Goal: Information Seeking & Learning: Find specific fact

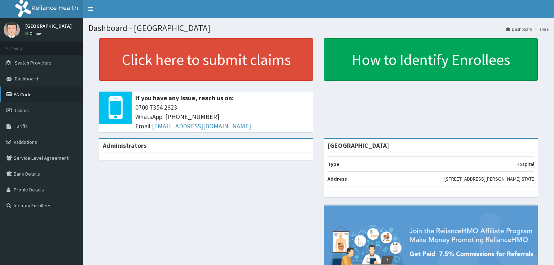
click at [39, 94] on link "PA Code" at bounding box center [41, 95] width 83 height 16
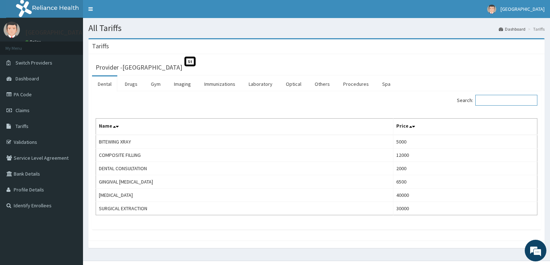
click at [504, 102] on input "Search:" at bounding box center [506, 100] width 62 height 11
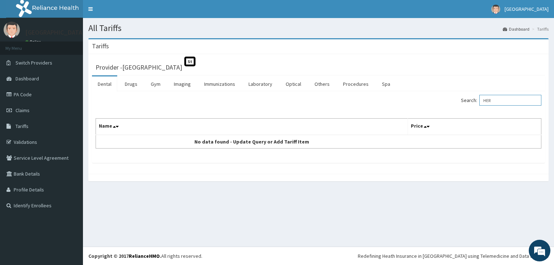
drag, startPoint x: 501, startPoint y: 99, endPoint x: 455, endPoint y: 89, distance: 47.7
click at [455, 89] on div "Dental Drugs Gym Imaging Immunizations Laboratory Optical Others Procedures Spa…" at bounding box center [318, 119] width 453 height 88
type input "HE"
click at [502, 100] on input "HE" at bounding box center [511, 100] width 62 height 11
click at [345, 84] on link "Procedures" at bounding box center [356, 84] width 37 height 15
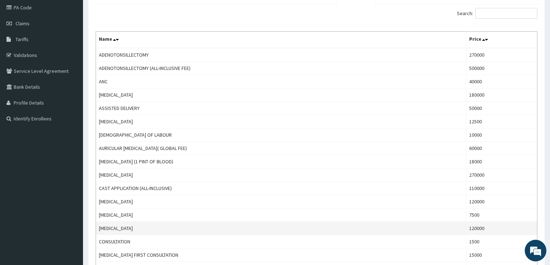
scroll to position [87, 0]
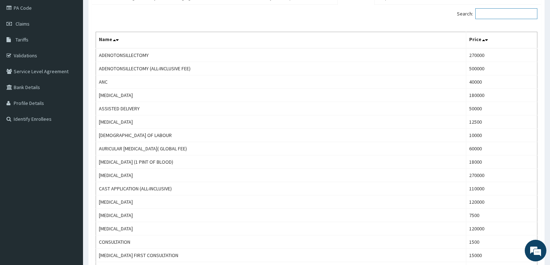
click at [510, 14] on input "Search:" at bounding box center [506, 13] width 62 height 11
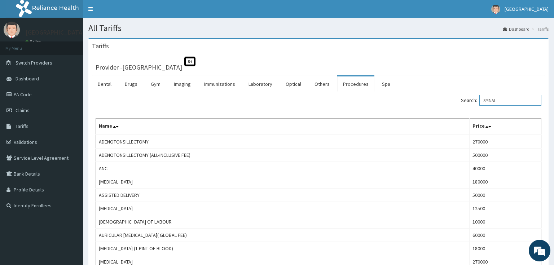
type input "SPINAL"
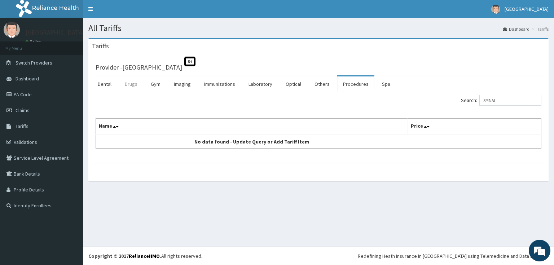
click at [131, 83] on link "Drugs" at bounding box center [131, 84] width 24 height 15
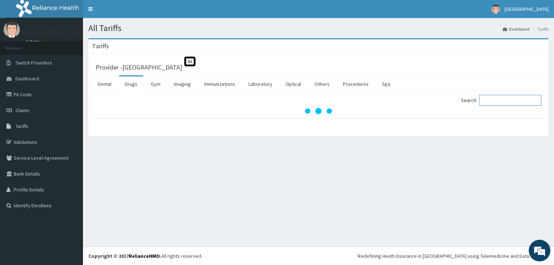
click at [496, 99] on input "Search:" at bounding box center [511, 100] width 62 height 11
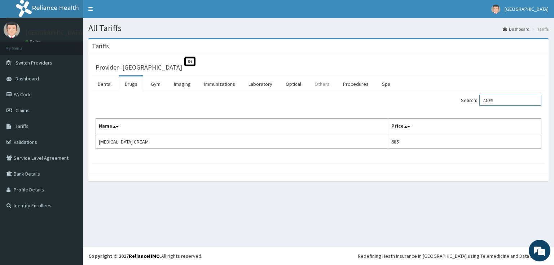
type input "ANES"
click at [316, 84] on link "Others" at bounding box center [322, 84] width 27 height 15
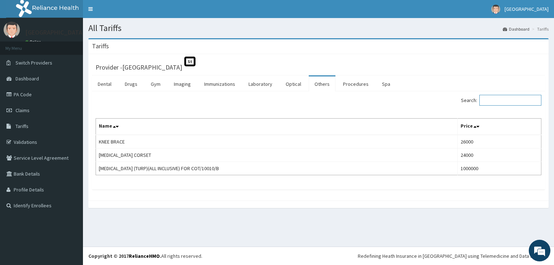
click at [513, 99] on input "Search:" at bounding box center [511, 100] width 62 height 11
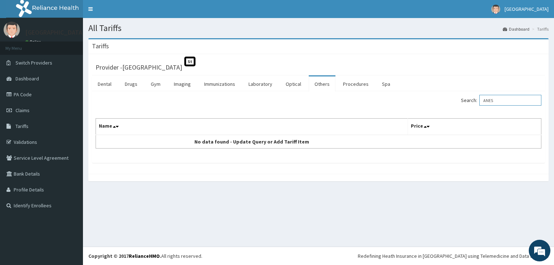
type input "ANES"
click at [375, 216] on div "All Tariffs Dashboard Tariffs [GEOGRAPHIC_DATA] Provider - [GEOGRAPHIC_DATA] St…" at bounding box center [318, 132] width 471 height 229
click at [319, 86] on link "Others" at bounding box center [322, 84] width 27 height 15
click at [131, 83] on link "Drugs" at bounding box center [131, 84] width 24 height 15
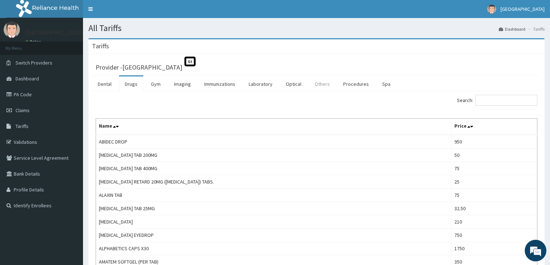
click at [318, 85] on link "Others" at bounding box center [322, 84] width 27 height 15
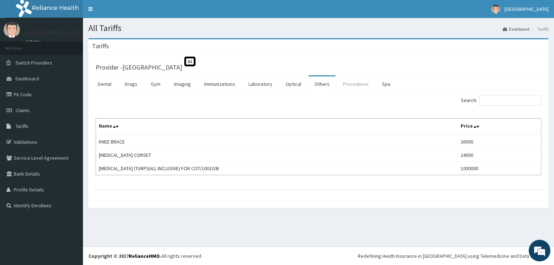
click at [356, 87] on link "Procedures" at bounding box center [356, 84] width 37 height 15
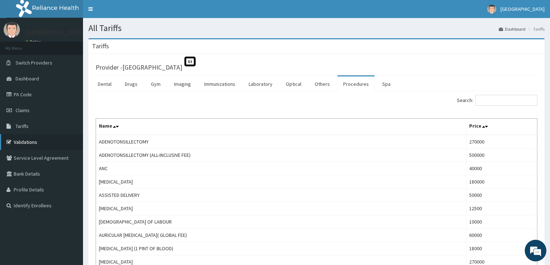
click at [42, 136] on link "Validations" at bounding box center [41, 142] width 83 height 16
